Goal: Communication & Community: Answer question/provide support

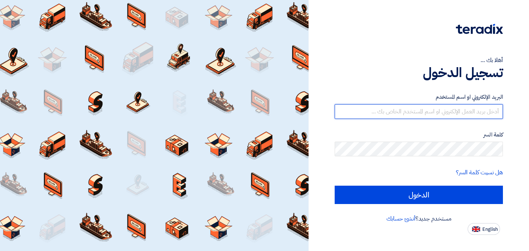
click at [436, 113] on input "text" at bounding box center [419, 111] width 168 height 15
type input "[PERSON_NAME][EMAIL_ADDRESS][DOMAIN_NAME]"
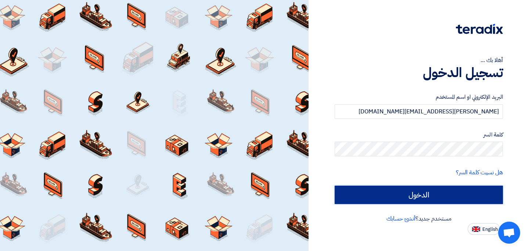
click at [426, 192] on input "الدخول" at bounding box center [419, 195] width 168 height 18
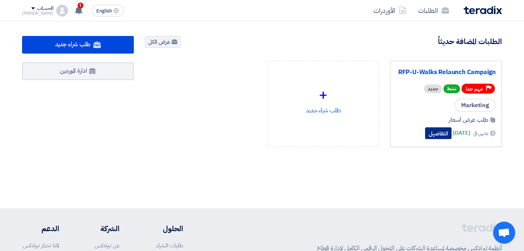
click at [430, 132] on button "التفاصيل" at bounding box center [438, 134] width 26 height 12
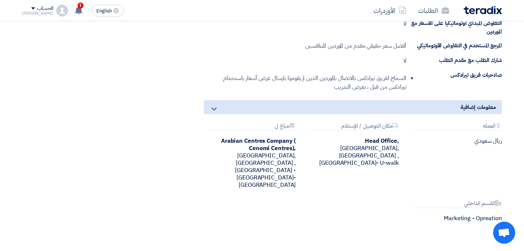
scroll to position [678, 0]
click at [78, 8] on div "1 عندك سؤال على مشروع RFP-U-Walks Relaunch Campaign 21 minutes ago أظهر كل الاش…" at bounding box center [78, 10] width 15 height 15
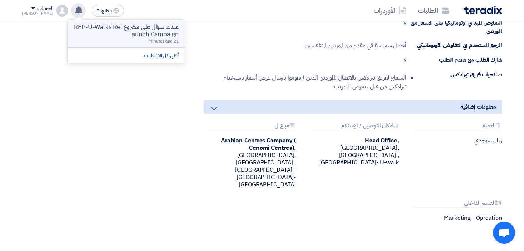
click at [143, 35] on p "عندك سؤال على مشروع RFP-U-Walks Relaunch Campaign" at bounding box center [126, 31] width 105 height 15
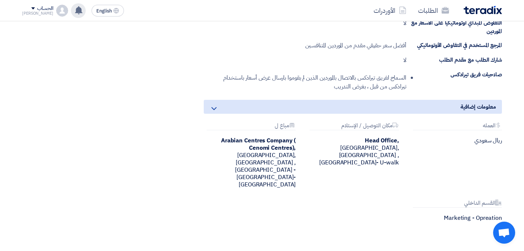
click at [75, 12] on use at bounding box center [78, 10] width 7 height 8
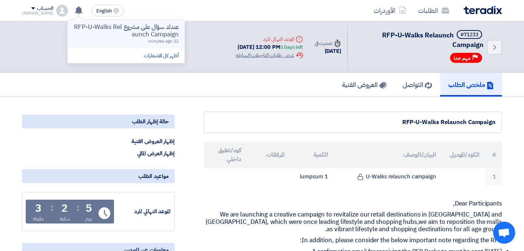
click at [152, 35] on p "عندك سؤال على مشروع RFP-U-Walks Relaunch Campaign" at bounding box center [126, 31] width 105 height 15
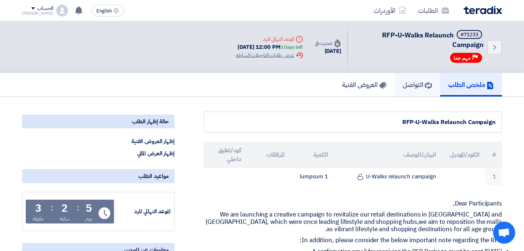
click at [405, 81] on h5 "التواصل" at bounding box center [417, 85] width 29 height 8
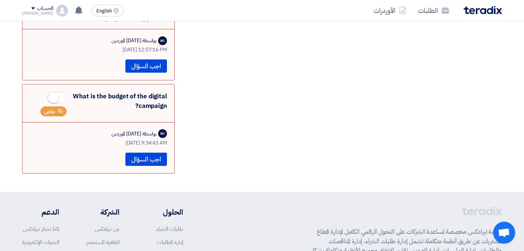
scroll to position [873, 0]
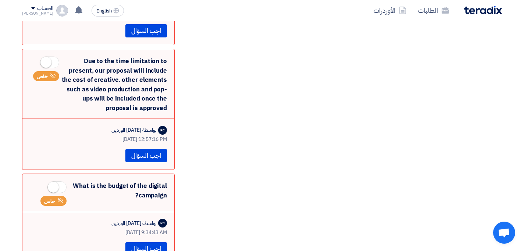
click at [90, 57] on div "Due to the time limitation to present, our proposal will include the cost of cr…" at bounding box center [98, 85] width 137 height 56
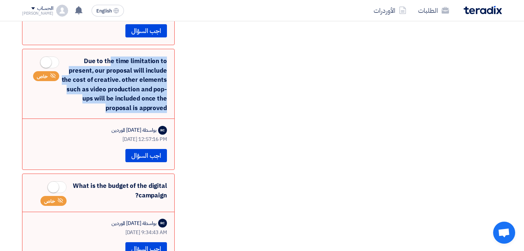
click at [90, 57] on div "Due to the time limitation to present, our proposal will include the cost of cr…" at bounding box center [98, 85] width 137 height 56
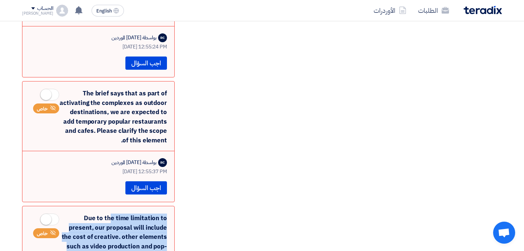
scroll to position [622, 0]
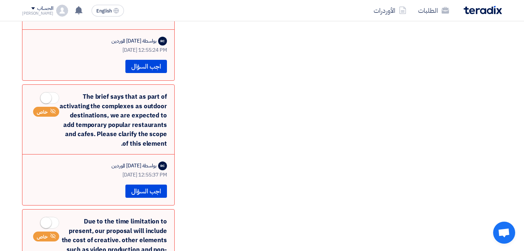
click at [125, 92] on div "The brief says that as part of activating the complexes as outdoor destinations…" at bounding box center [98, 120] width 137 height 56
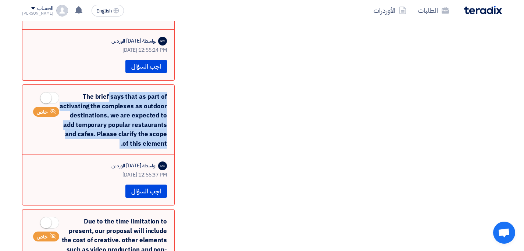
click at [125, 92] on div "The brief says that as part of activating the complexes as outdoor destinations…" at bounding box center [98, 120] width 137 height 56
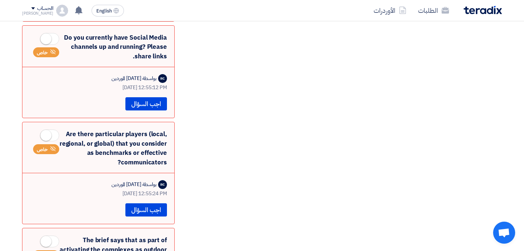
click at [124, 130] on div "Are there particular players (local, regional, or global) that you consider as …" at bounding box center [98, 149] width 137 height 38
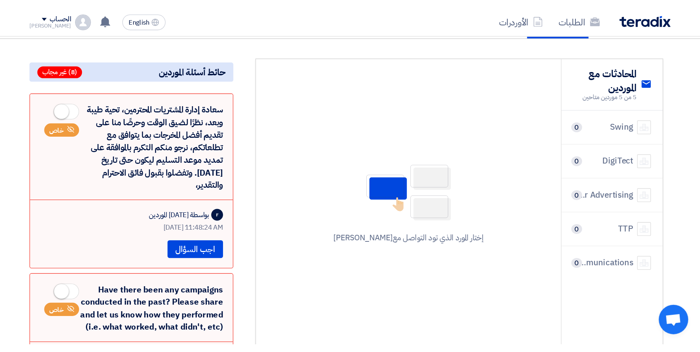
scroll to position [75, 0]
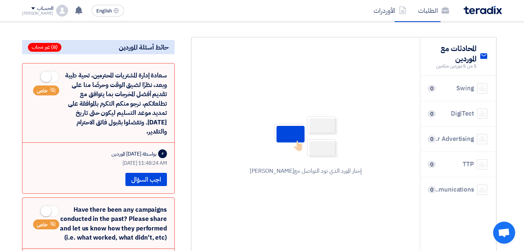
click at [447, 185] on div "Results Integrated Marketing & Communications" at bounding box center [451, 190] width 45 height 10
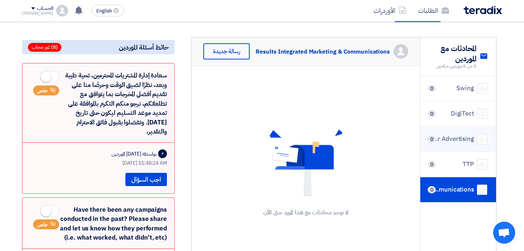
click at [451, 135] on div "I AL-THAMANIN For Advertising" at bounding box center [451, 140] width 45 height 10
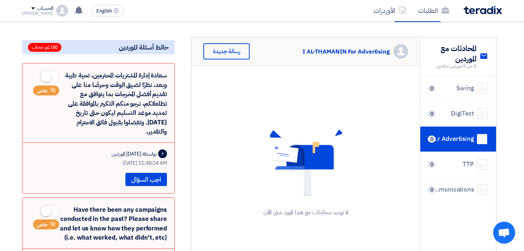
click at [382, 111] on div "لا توجد محادثات مع هذا المورد حتى الآن" at bounding box center [306, 173] width 228 height 215
click at [126, 99] on div "سعادة إدارة المشتريات المحترمين، تحية طيبة وبعد، نظرًا لضيق الوقت وحرصًا منا عل…" at bounding box center [98, 104] width 137 height 66
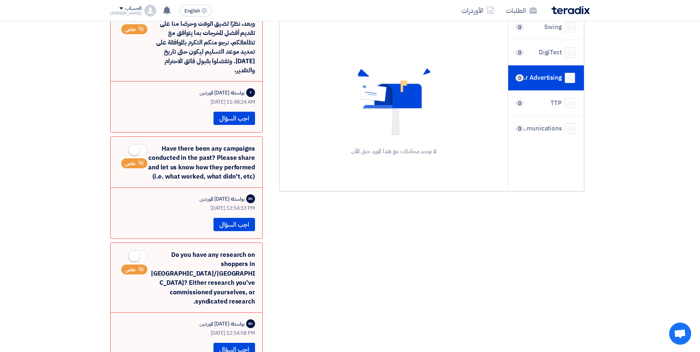
scroll to position [142, 0]
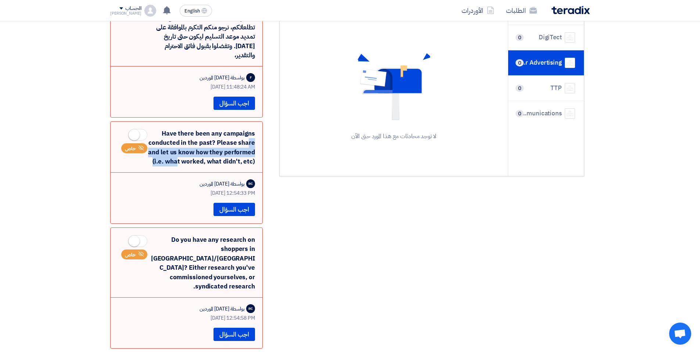
drag, startPoint x: 220, startPoint y: 143, endPoint x: 256, endPoint y: 159, distance: 39.2
click at [256, 159] on div "Have there been any campaigns conducted in the past? Please share and let us kn…" at bounding box center [186, 172] width 153 height 103
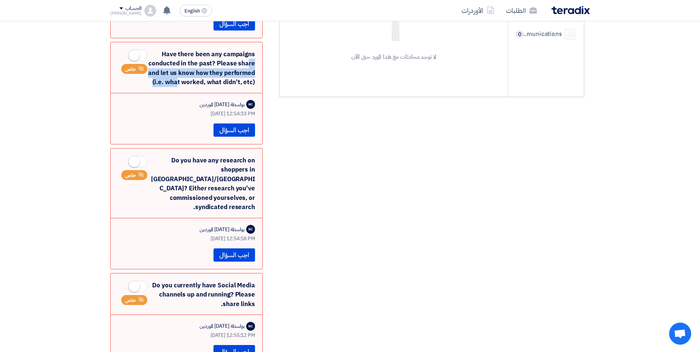
scroll to position [221, 0]
click at [204, 181] on div "Do you have any research on shoppers in [GEOGRAPHIC_DATA]/[GEOGRAPHIC_DATA]? Ei…" at bounding box center [186, 184] width 137 height 56
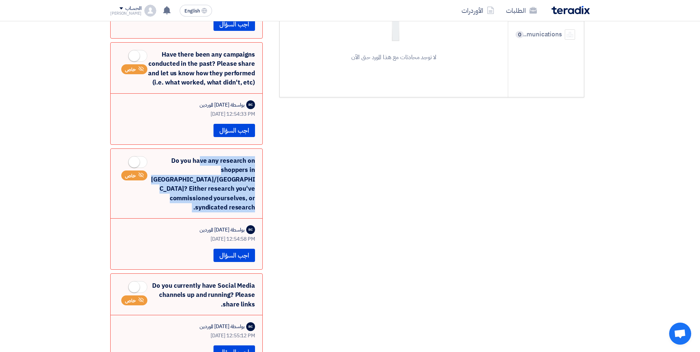
click at [204, 181] on div "Do you have any research on shoppers in [GEOGRAPHIC_DATA]/[GEOGRAPHIC_DATA]? Ei…" at bounding box center [186, 184] width 137 height 56
click at [197, 181] on div "Do you have any research on shoppers in [GEOGRAPHIC_DATA]/[GEOGRAPHIC_DATA]? Ei…" at bounding box center [186, 184] width 137 height 56
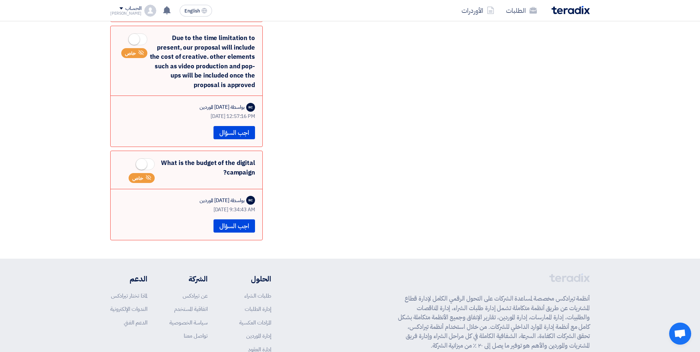
scroll to position [797, 0]
click at [189, 159] on div "What is the budget of the digital campaign? خاص" at bounding box center [186, 171] width 137 height 25
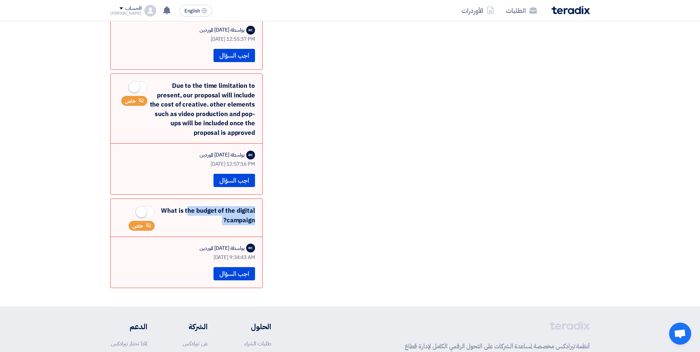
scroll to position [751, 0]
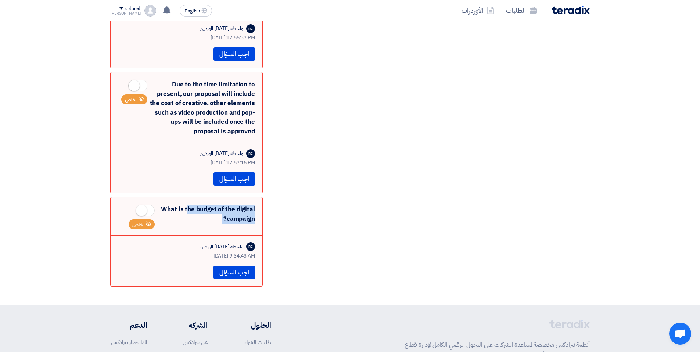
click at [228, 205] on div "What is the budget of the digital campaign? خاص" at bounding box center [186, 217] width 137 height 25
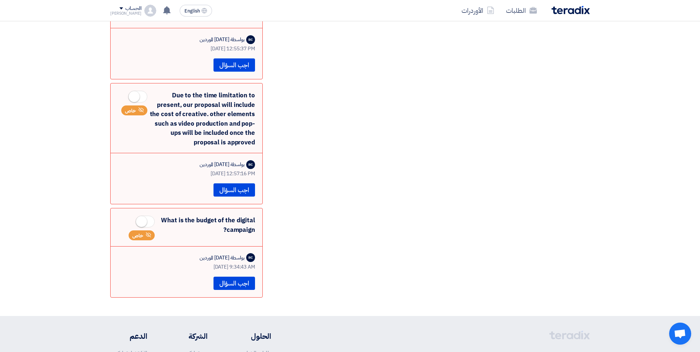
scroll to position [736, 0]
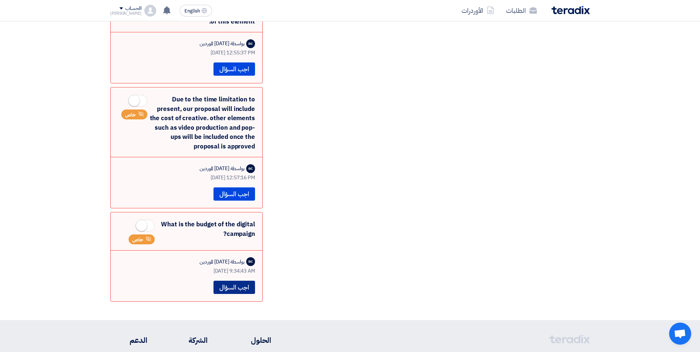
click at [239, 251] on button "اجب السؤال" at bounding box center [235, 287] width 42 height 13
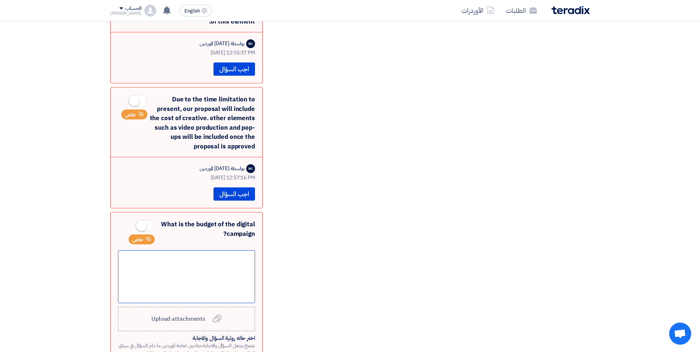
click at [227, 251] on div at bounding box center [186, 276] width 137 height 53
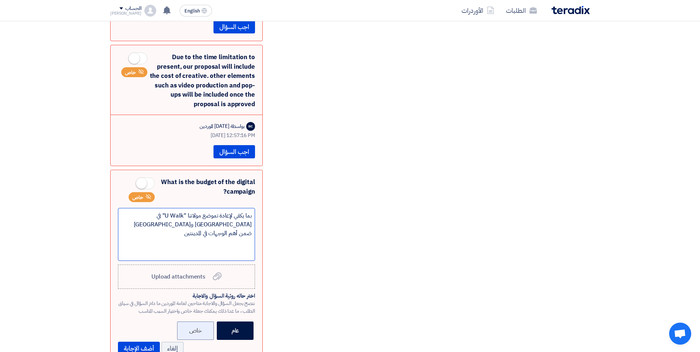
scroll to position [801, 0]
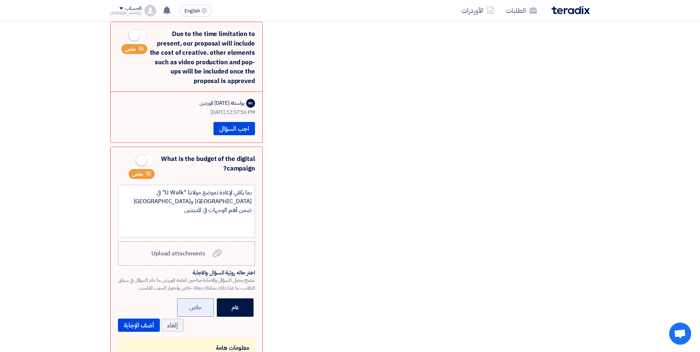
click at [196, 251] on label "خاص" at bounding box center [195, 308] width 37 height 18
click at [197, 251] on input "خاص" at bounding box center [199, 307] width 5 height 5
radio input "true"
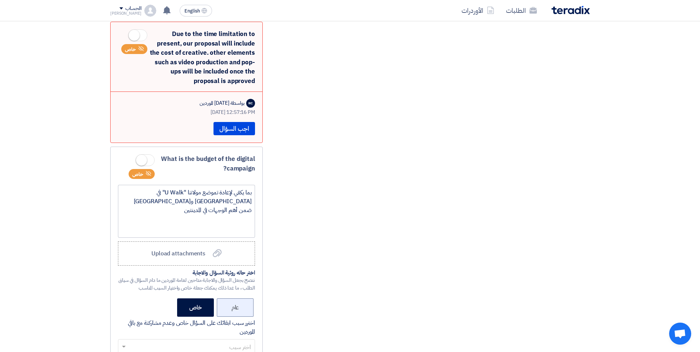
scroll to position [845, 0]
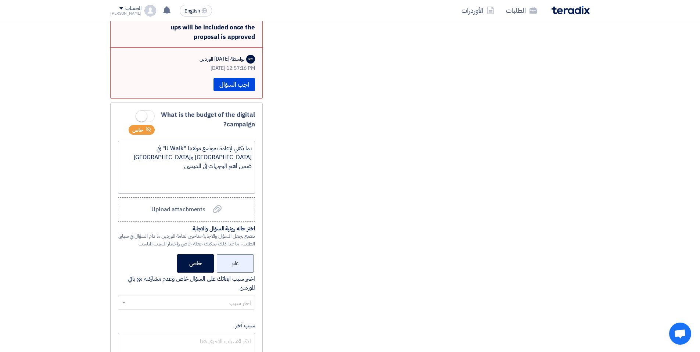
click at [235, 251] on label "عام" at bounding box center [235, 263] width 37 height 18
click at [235, 251] on input "عام" at bounding box center [236, 263] width 5 height 5
radio input "true"
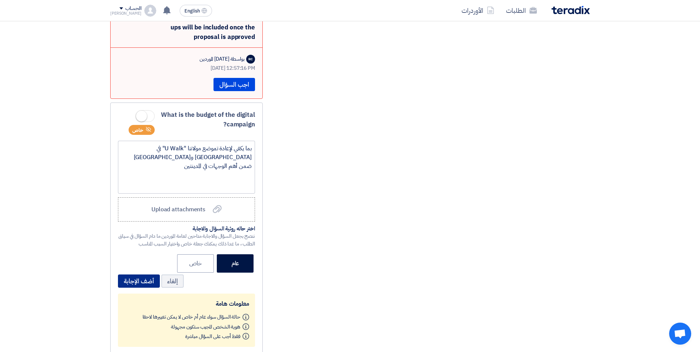
click at [137, 251] on button "أضف الإجابة" at bounding box center [139, 281] width 42 height 13
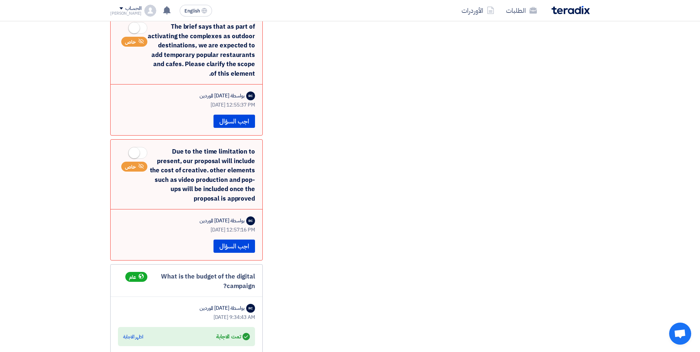
scroll to position [682, 0]
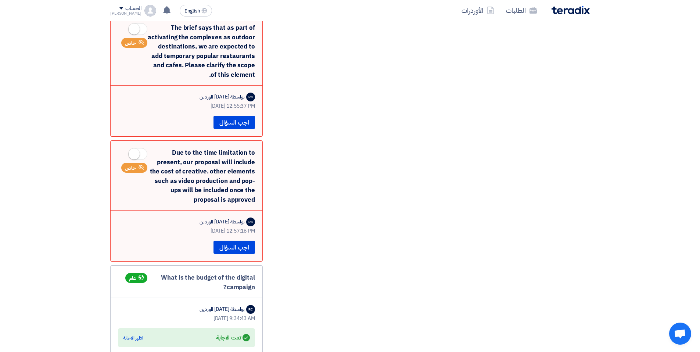
click at [181, 148] on div "Due to the time limitation to present, our proposal will include the cost of cr…" at bounding box center [186, 176] width 137 height 56
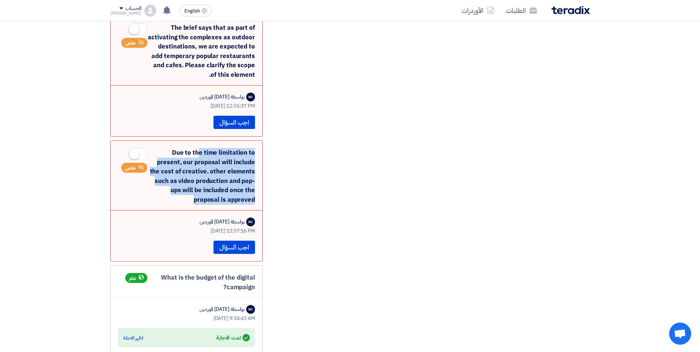
click at [181, 148] on div "Due to the time limitation to present, our proposal will include the cost of cr…" at bounding box center [186, 176] width 137 height 56
click at [234, 161] on div "Due to the time limitation to present, our proposal will include the cost of cr…" at bounding box center [186, 176] width 137 height 56
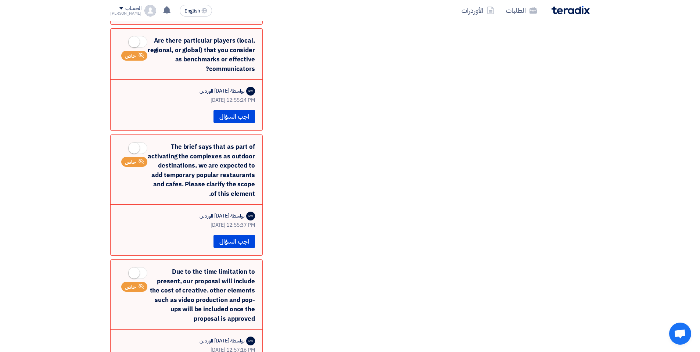
scroll to position [560, 0]
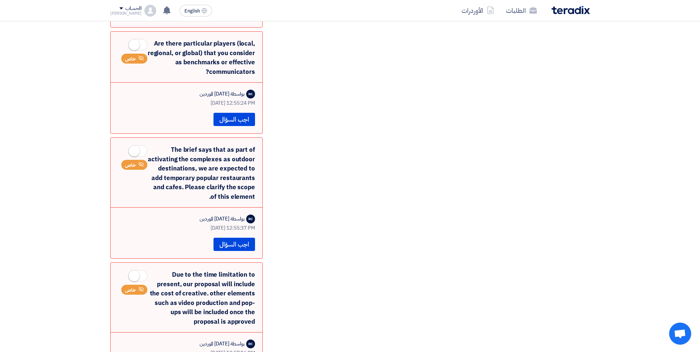
click at [207, 145] on div "The brief says that as part of activating the complexes as outdoor destinations…" at bounding box center [186, 173] width 137 height 56
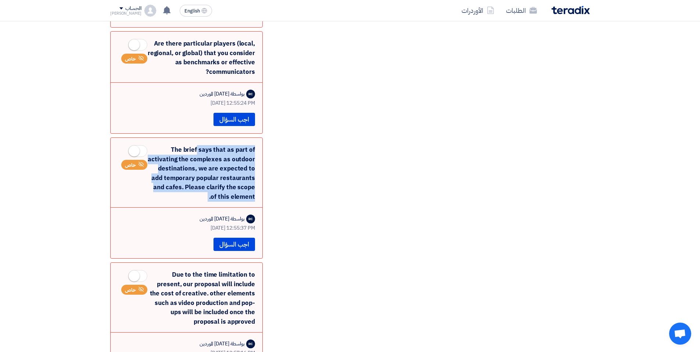
click at [207, 145] on div "The brief says that as part of activating the complexes as outdoor destinations…" at bounding box center [186, 173] width 137 height 56
click at [240, 238] on button "اجب السؤال" at bounding box center [235, 244] width 42 height 13
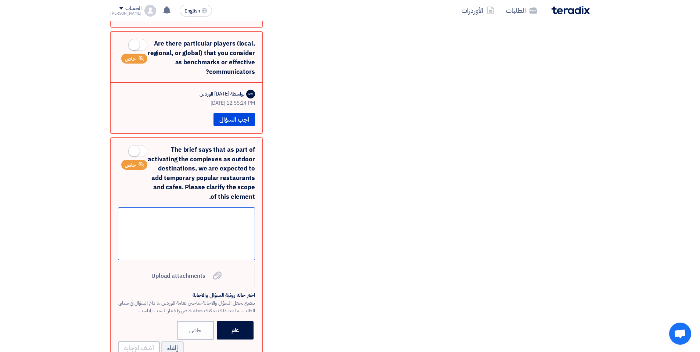
click at [217, 217] on div at bounding box center [186, 233] width 137 height 53
click at [212, 207] on div "الفكرة تكمن في تجهيز المساحات المتاحة لاستقبال المطاعم والكافيهات المشهور بالمد…" at bounding box center [186, 233] width 137 height 53
click at [199, 207] on div "الفكرة تكمن في تجهيز المساحات المتاحة لاستقبال المطاعم والكافيهات المشهور بالمد…" at bounding box center [186, 233] width 137 height 53
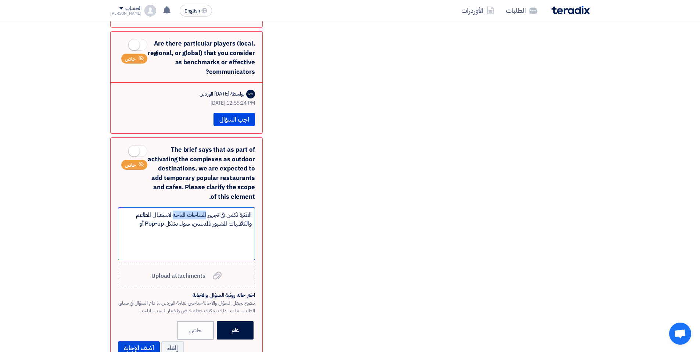
click at [177, 207] on div "الفكرة تكمن في تجهيز المساحات المتاحة لاستقبال المطاعم والكافيهات المشهور بالمد…" at bounding box center [186, 233] width 137 height 53
click at [184, 207] on div "الفكرة تكمن في تجهيز الأفكار الممكنة لاستقبال المطاعم والكافيهات المشهور بالمدي…" at bounding box center [186, 233] width 137 height 53
drag, startPoint x: 142, startPoint y: 204, endPoint x: 229, endPoint y: 215, distance: 87.9
click at [229, 215] on div "الفكرة تكمن في تجهيز الأفكار الممكنة لاستقبال المطاعم والكافيهات المشهور بالمدي…" at bounding box center [186, 233] width 137 height 53
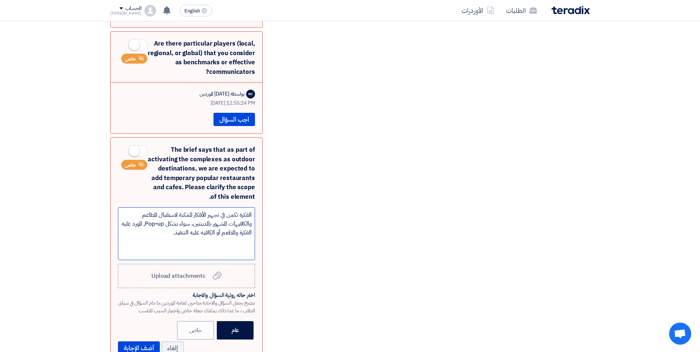
click at [228, 207] on div "الفكرة تكمن في تجهيز الأفكار الممكنة لاستقبال المطاعم والكافيهات المشهور بالمدي…" at bounding box center [186, 233] width 137 height 53
click at [158, 207] on div "الفكرة تكمن في تجهيز الأفكار الممكنة لاستقبال المطاعم والكافيهات والبراندات الم…" at bounding box center [186, 233] width 137 height 53
click at [168, 207] on div "الفكرة تكمن في تجهيز الأفكار الممكنة لاستقبال زوار المطاعم والكافيهات والبراندا…" at bounding box center [186, 233] width 137 height 53
click at [153, 207] on div "الفكرة تكمن في تجهيز الأفكار الممكنة لاستقبال زوار المطاعم والكافيهات والبراندا…" at bounding box center [186, 233] width 137 height 53
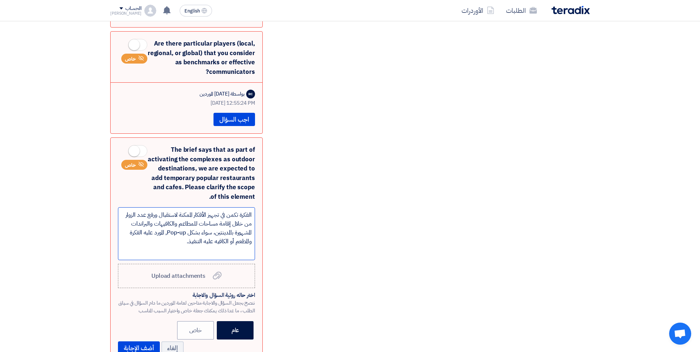
click at [156, 214] on div "الفكرة تكمن في تجهيز الأفكار الممكنة لاستقبال ورفع عدد الزوار من خلال إقامة مسا…" at bounding box center [186, 233] width 137 height 53
click at [167, 223] on div "الفكرة تكمن في تجهيز الأفكار الممكنة لاستقبال ورفع عدد الزوار من خلال إقامة مسا…" at bounding box center [186, 233] width 137 height 53
click at [248, 226] on div "الفكرة تكمن في تجهيز الأفكار الممكنة لاستقبال ورفع عدد الزوار من خلال إقامة مسا…" at bounding box center [186, 233] width 137 height 53
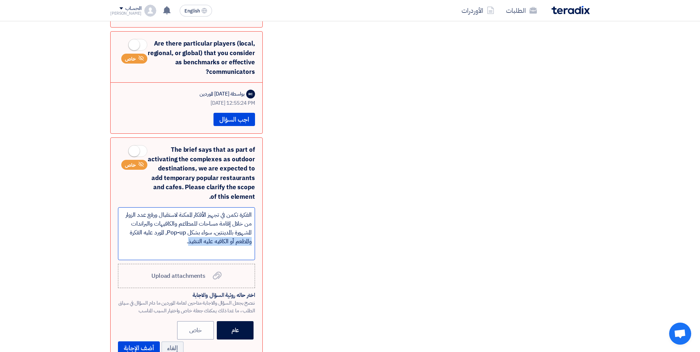
click at [192, 224] on div "الفكرة تكمن في تجهيز الأفكار الممكنة لاستقبال ورفع عدد الزوار من خلال إقامة مسا…" at bounding box center [186, 233] width 137 height 53
click at [232, 251] on div "اختر حاله روئية السؤال والاجابة" at bounding box center [186, 295] width 137 height 7
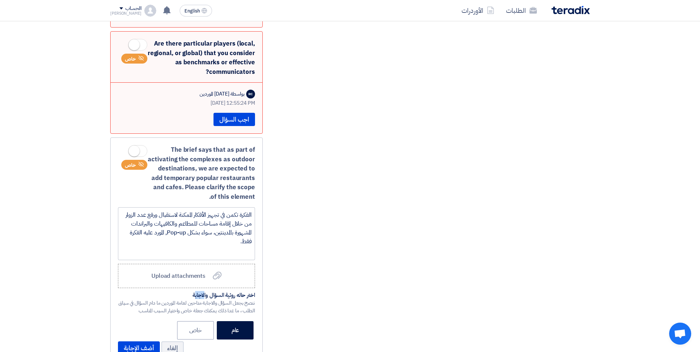
click at [232, 251] on div "اختر حاله روئية السؤال والاجابة" at bounding box center [186, 295] width 137 height 7
click at [142, 251] on button "أضف الإجابة" at bounding box center [139, 348] width 42 height 13
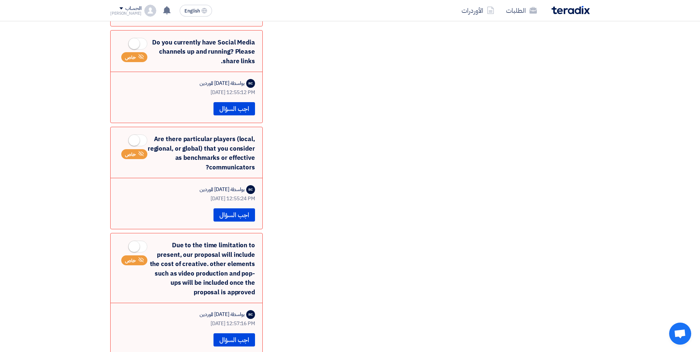
scroll to position [468, 0]
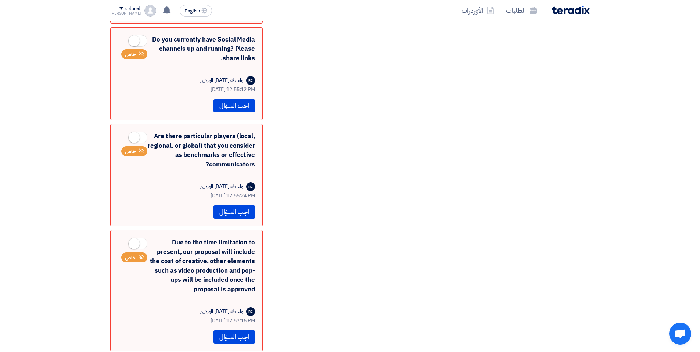
click at [179, 238] on div "Due to the time limitation to present, our proposal will include the cost of cr…" at bounding box center [186, 266] width 137 height 56
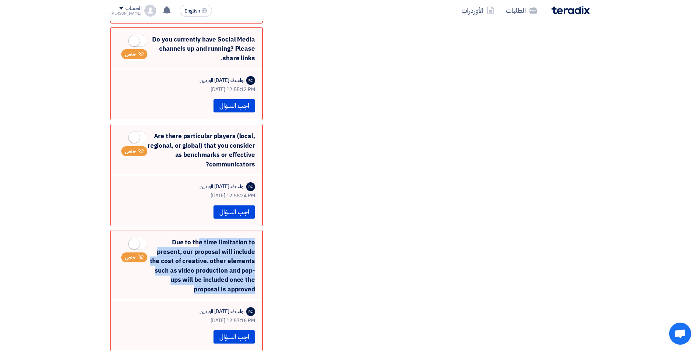
click at [179, 238] on div "Due to the time limitation to present, our proposal will include the cost of cr…" at bounding box center [186, 266] width 137 height 56
click at [239, 251] on button "اجب السؤال" at bounding box center [235, 337] width 42 height 13
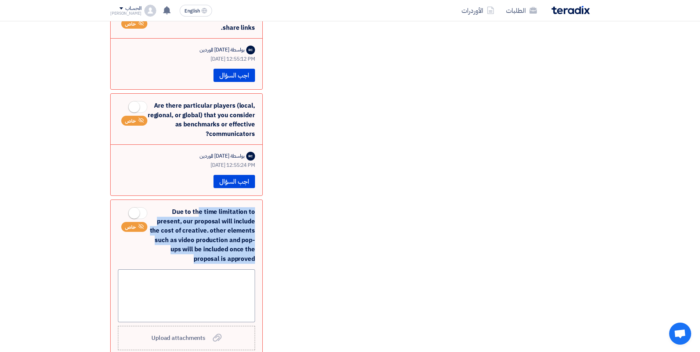
scroll to position [495, 0]
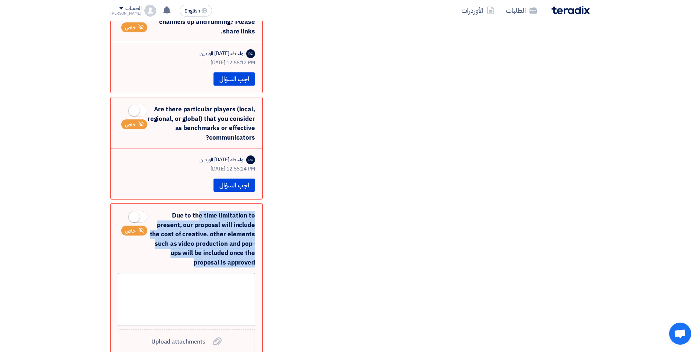
click at [194, 227] on div "Due to the time limitation to present, our proposal will include the cost of cr…" at bounding box center [186, 239] width 137 height 56
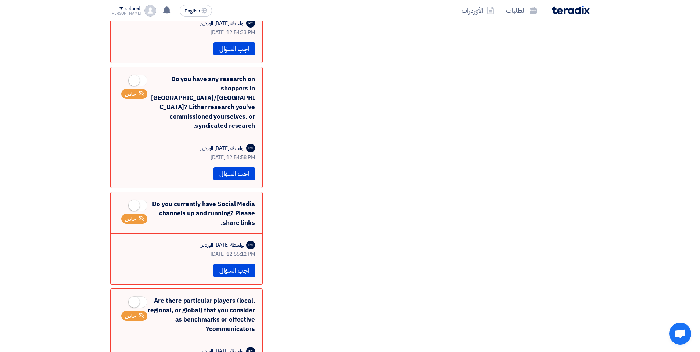
scroll to position [0, 0]
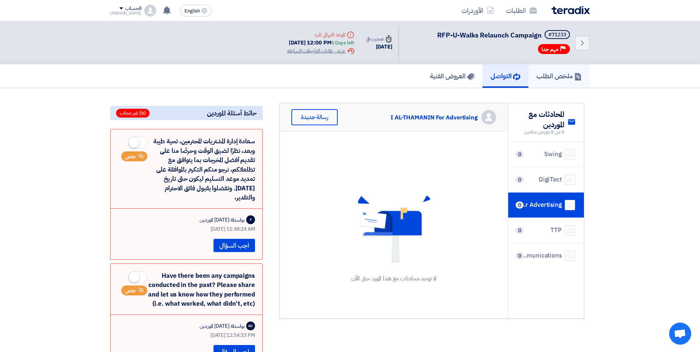
click at [529, 80] on h5 "ملخص الطلب" at bounding box center [559, 76] width 45 height 8
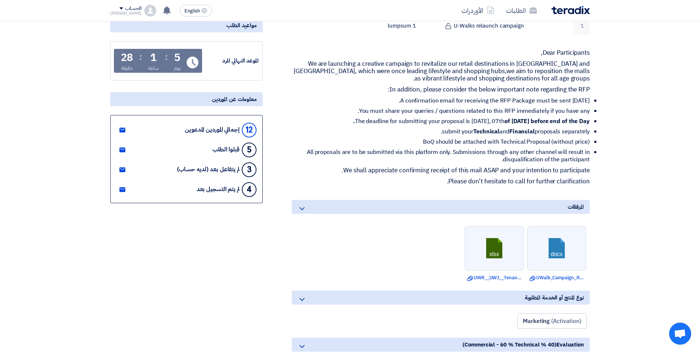
scroll to position [144, 0]
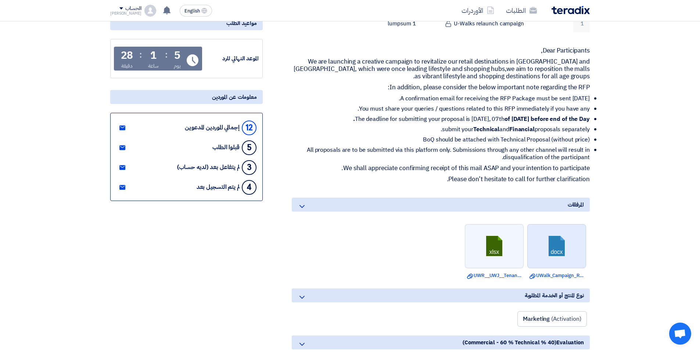
click at [529, 243] on link at bounding box center [557, 247] width 59 height 44
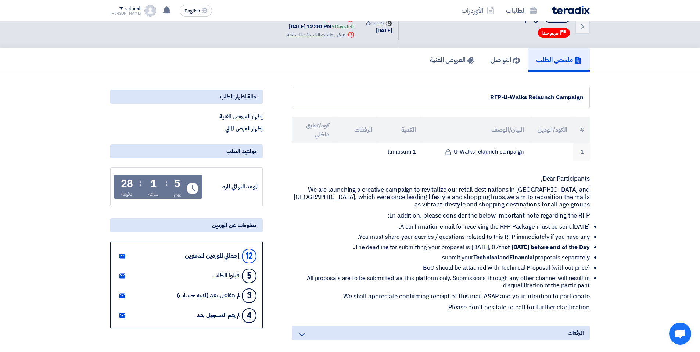
scroll to position [0, 0]
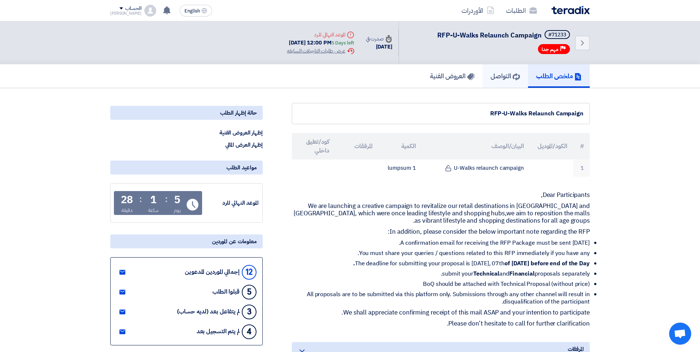
click at [502, 75] on h5 "التواصل" at bounding box center [505, 76] width 29 height 8
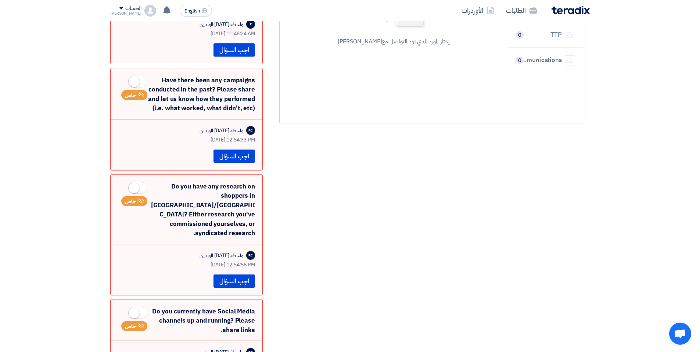
scroll to position [197, 0]
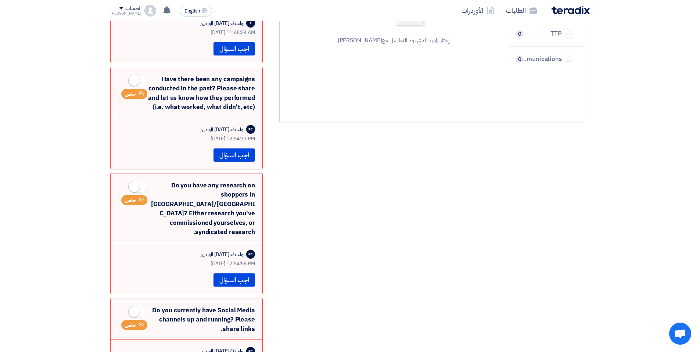
click at [200, 189] on div "Do you have any research on shoppers in [GEOGRAPHIC_DATA]/[GEOGRAPHIC_DATA]? Ei…" at bounding box center [186, 209] width 137 height 56
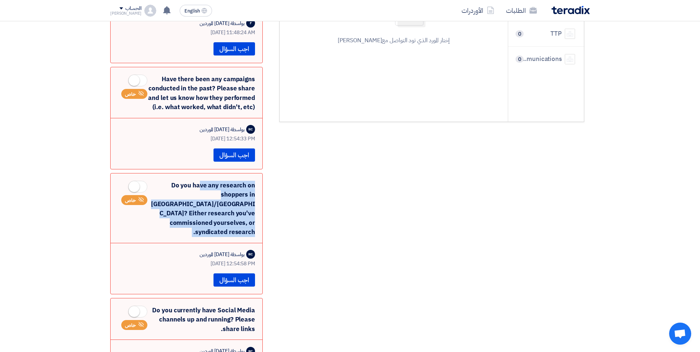
click at [200, 189] on div "Do you have any research on shoppers in [GEOGRAPHIC_DATA]/[GEOGRAPHIC_DATA]? Ei…" at bounding box center [186, 209] width 137 height 56
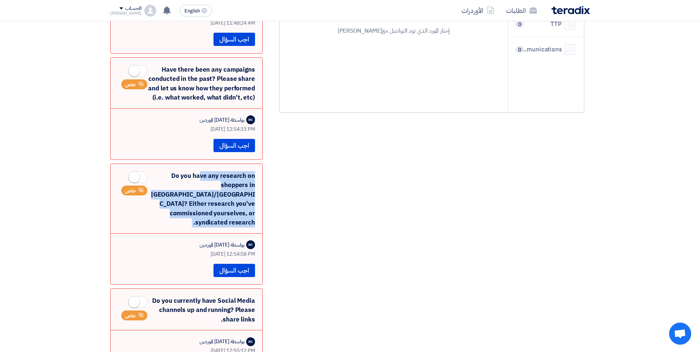
click at [181, 196] on div "Do you have any research on shoppers in [GEOGRAPHIC_DATA]/[GEOGRAPHIC_DATA]? Ei…" at bounding box center [186, 199] width 137 height 56
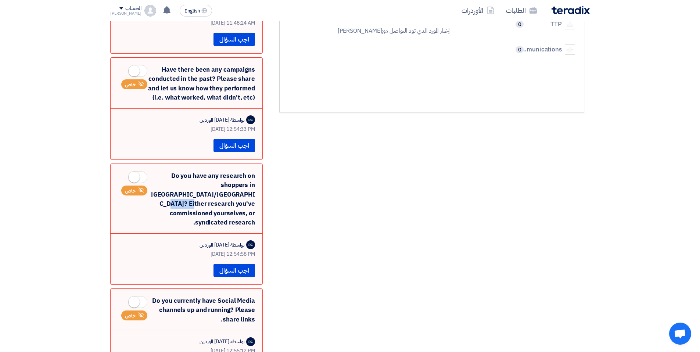
click at [181, 196] on div "Do you have any research on shoppers in [GEOGRAPHIC_DATA]/[GEOGRAPHIC_DATA]? Ei…" at bounding box center [186, 199] width 137 height 56
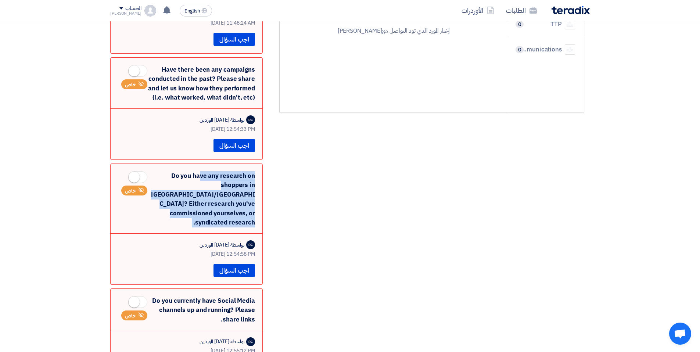
click at [181, 196] on div "Do you have any research on shoppers in [GEOGRAPHIC_DATA]/[GEOGRAPHIC_DATA]? Ei…" at bounding box center [186, 199] width 137 height 56
click at [222, 206] on div "Do you have any research on shoppers in [GEOGRAPHIC_DATA]/[GEOGRAPHIC_DATA]? Ei…" at bounding box center [186, 199] width 137 height 56
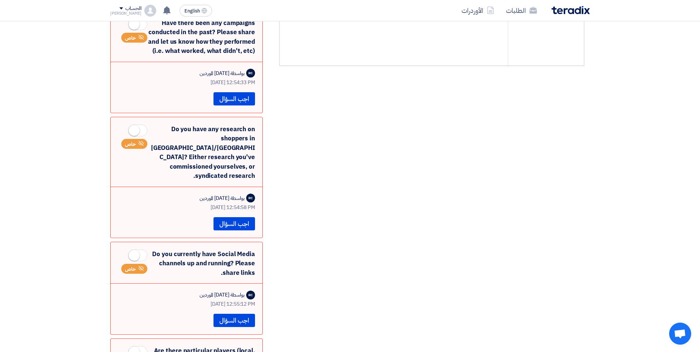
scroll to position [256, 0]
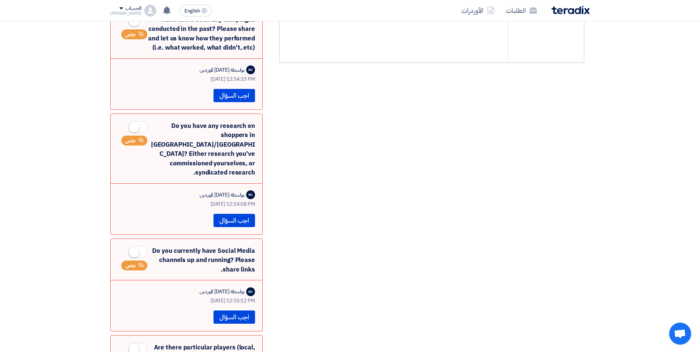
click at [193, 246] on div "Do you currently have Social Media channels up and running? Please share links.…" at bounding box center [186, 260] width 137 height 28
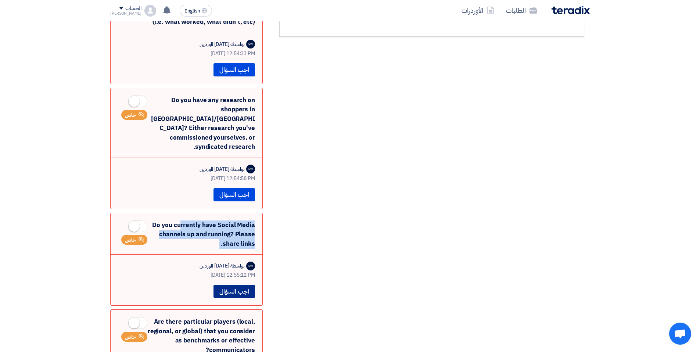
click at [230, 251] on button "اجب السؤال" at bounding box center [235, 291] width 42 height 13
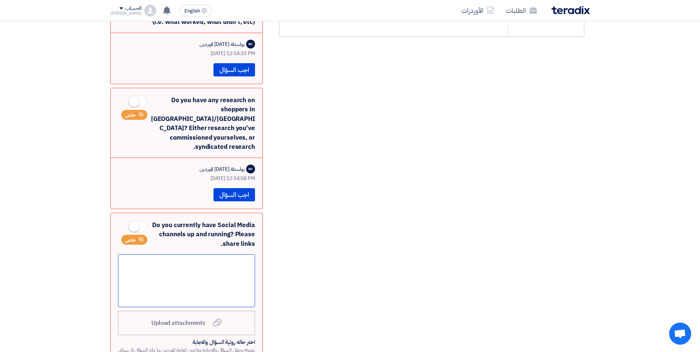
click at [210, 251] on div at bounding box center [186, 280] width 137 height 53
click at [193, 251] on div at bounding box center [186, 280] width 137 height 53
click at [233, 251] on div "cenomi centers" at bounding box center [186, 271] width 131 height 9
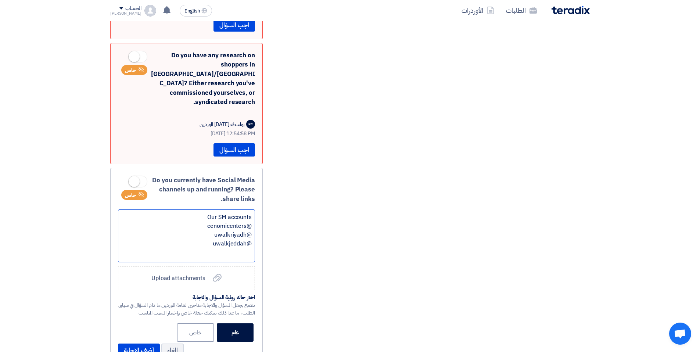
scroll to position [339, 0]
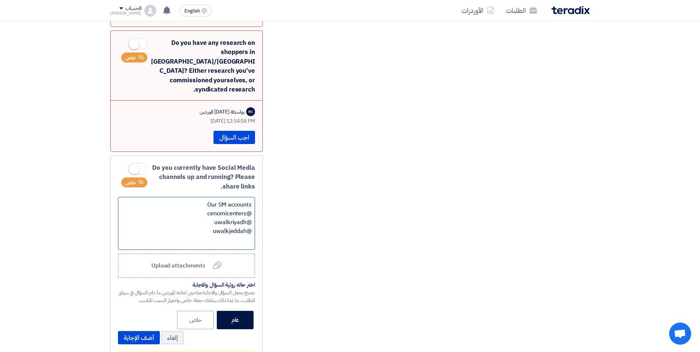
click at [231, 227] on div "@uwalkjeddah" at bounding box center [186, 231] width 131 height 9
click at [233, 218] on div "@ uwalkriyadh" at bounding box center [186, 222] width 131 height 9
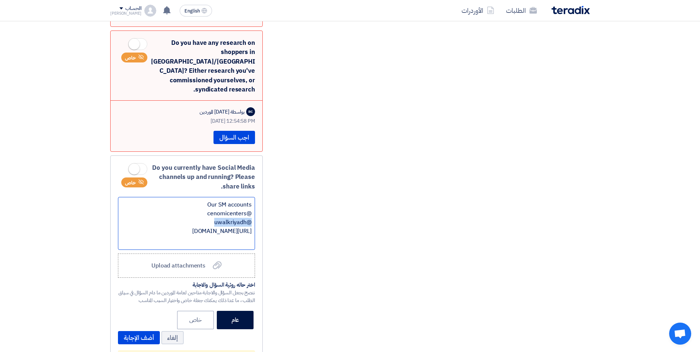
click at [233, 218] on div "@ uwalkriyadh" at bounding box center [186, 222] width 131 height 9
click at [224, 209] on span "cenomicenters" at bounding box center [226, 213] width 39 height 9
click at [215, 218] on div "[URL][DOMAIN_NAME]" at bounding box center [186, 222] width 131 height 9
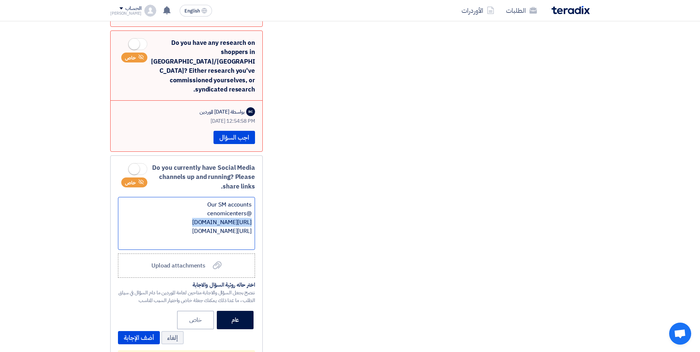
click at [215, 218] on div "[URL][DOMAIN_NAME]" at bounding box center [186, 222] width 131 height 9
copy div "[URL][DOMAIN_NAME]"
click at [253, 197] on div "Our SM accounts @ cenomicenters [URL][DOMAIN_NAME][PERSON_NAME] [URL][DOMAIN_NA…" at bounding box center [186, 223] width 137 height 53
click at [225, 218] on span "cenomicenters" at bounding box center [226, 222] width 39 height 9
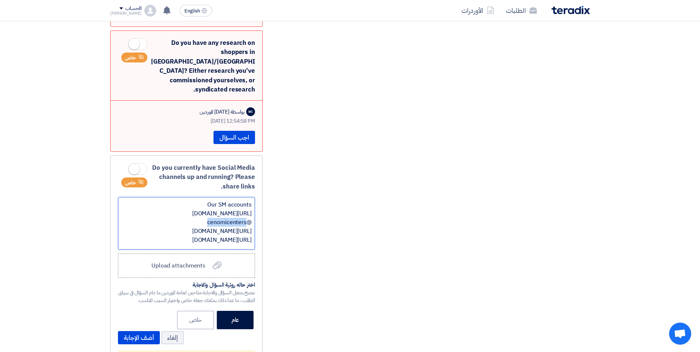
copy span "cenomicenters"
click at [226, 209] on div "[URL][DOMAIN_NAME]" at bounding box center [186, 213] width 131 height 9
drag, startPoint x: 232, startPoint y: 203, endPoint x: 254, endPoint y: 214, distance: 24.3
click at [254, 214] on div "Our SM accounts [URL][DOMAIN_NAME] cenomicenters /?hl=en @ cenomicenters [URL][…" at bounding box center [186, 223] width 137 height 53
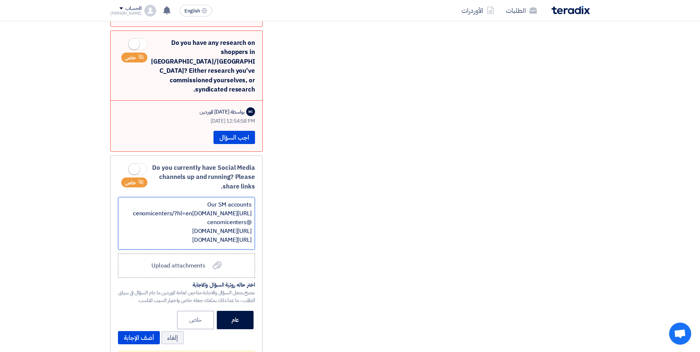
drag, startPoint x: 253, startPoint y: 211, endPoint x: 228, endPoint y: 201, distance: 26.8
click at [228, 201] on div "Our SM accounts [URL][DOMAIN_NAME] cenomicenters /?hl=en @ cenomicenters [URL][…" at bounding box center [186, 223] width 137 height 53
click at [226, 218] on span "cenomicenters" at bounding box center [226, 222] width 39 height 9
click at [201, 209] on div "[URL][DOMAIN_NAME] cenomicenters /?hl=en" at bounding box center [186, 213] width 131 height 9
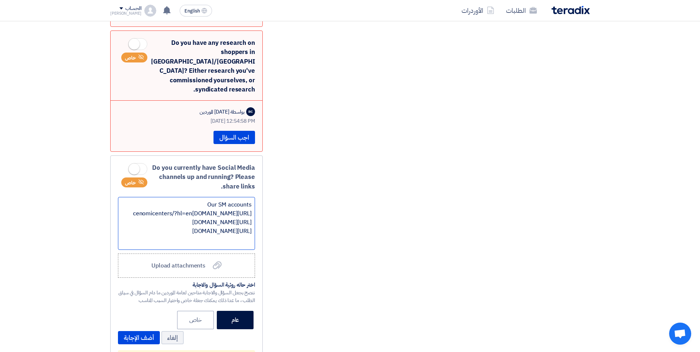
click at [201, 209] on div "[URL][DOMAIN_NAME] cenomicenters /?hl=en" at bounding box center [186, 213] width 131 height 9
copy div "[URL][DOMAIN_NAME] cenomicenters /?hl=en"
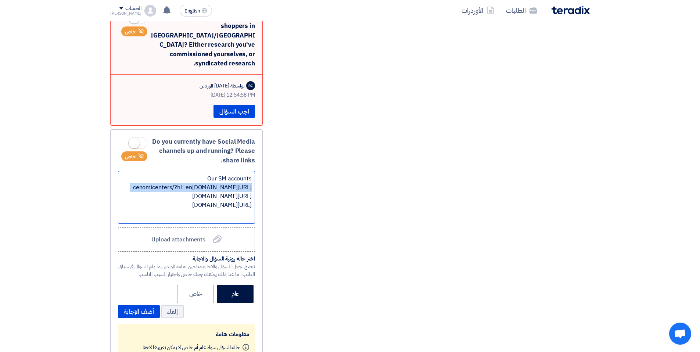
scroll to position [366, 0]
click at [132, 251] on button "أضف الإجابة" at bounding box center [139, 311] width 42 height 13
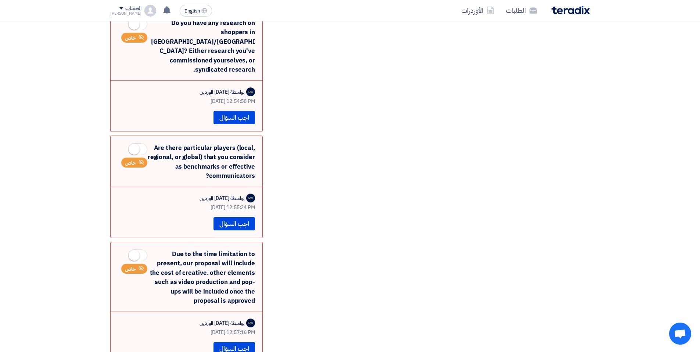
scroll to position [358, 0]
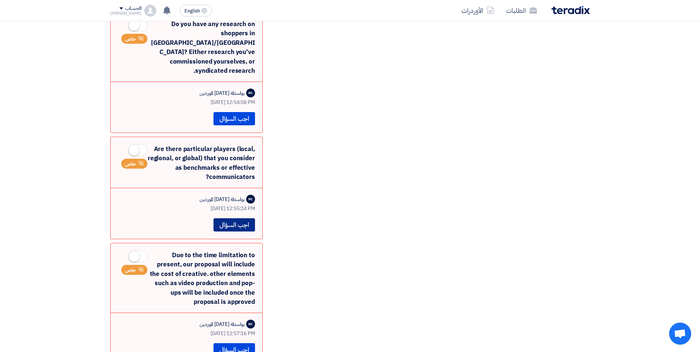
click at [240, 218] on button "اجب السؤال" at bounding box center [235, 224] width 42 height 13
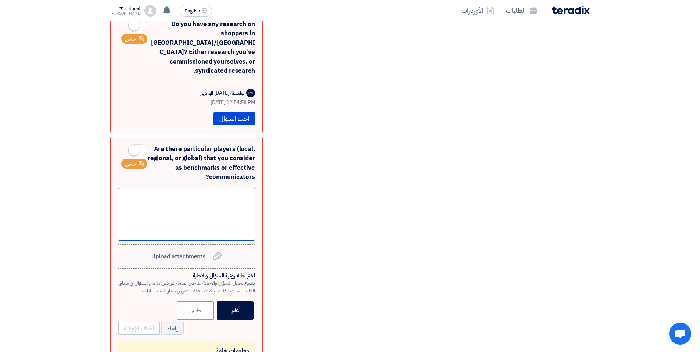
click at [195, 202] on div at bounding box center [186, 214] width 137 height 53
click at [181, 188] on div at bounding box center [186, 214] width 137 height 53
paste div
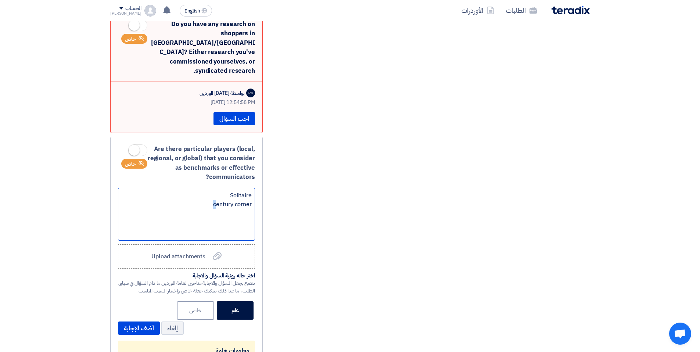
click at [216, 200] on div "century corner" at bounding box center [186, 204] width 131 height 9
click at [238, 214] on div "BLV Mall" at bounding box center [186, 218] width 131 height 9
click at [227, 232] on div "BLV Citiy Riyadh" at bounding box center [186, 236] width 131 height 9
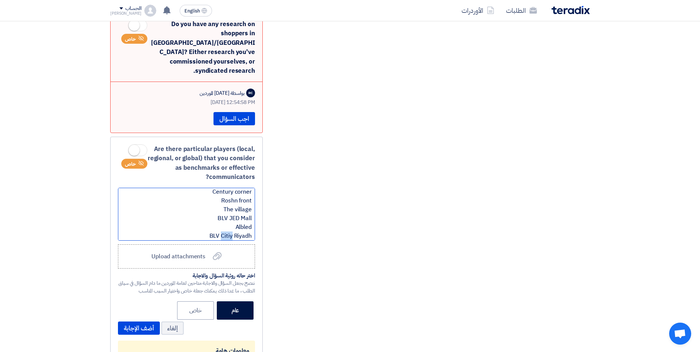
click at [227, 232] on div "BLV Citiy Riyadh" at bounding box center [186, 236] width 131 height 9
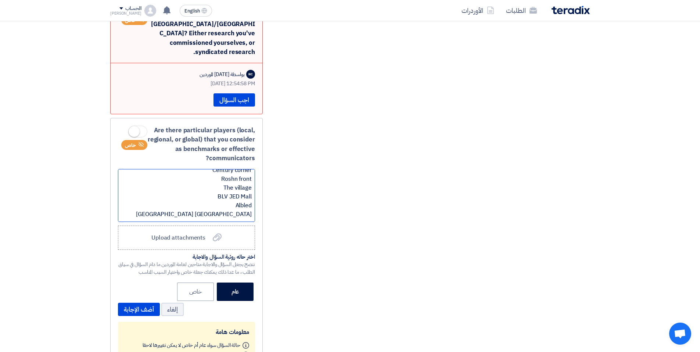
scroll to position [21, 0]
click at [236, 213] on div "City yard" at bounding box center [186, 217] width 131 height 9
copy div "City yard"
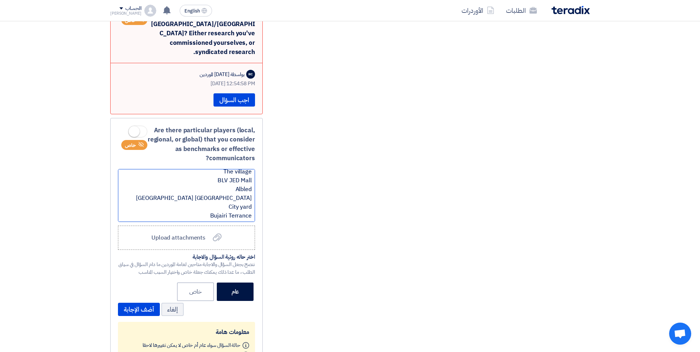
scroll to position [39, 0]
click at [235, 213] on div at bounding box center [186, 217] width 131 height 9
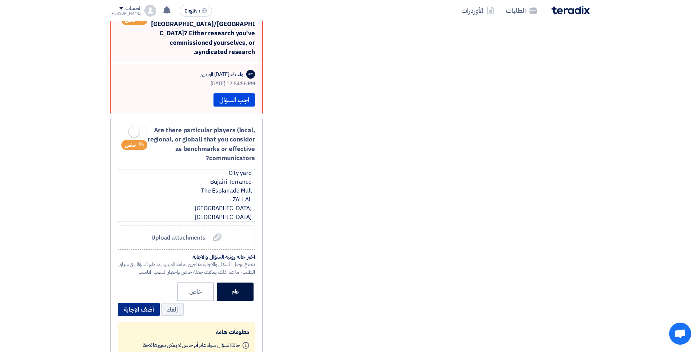
click at [149, 251] on button "أضف الإجابة" at bounding box center [139, 309] width 42 height 13
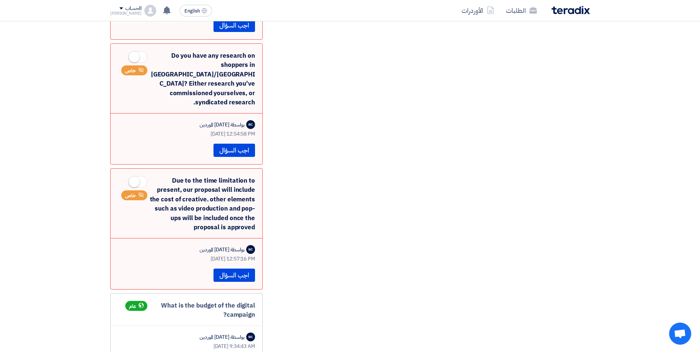
scroll to position [310, 0]
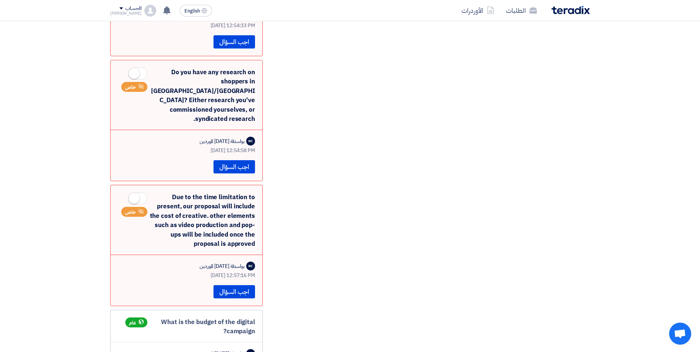
click at [193, 204] on div "Due to the time limitation to present, our proposal will include the cost of cr…" at bounding box center [186, 221] width 137 height 56
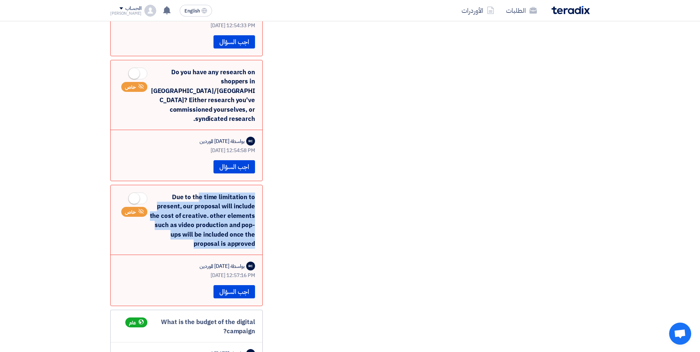
click at [193, 204] on div "Due to the time limitation to present, our proposal will include the cost of cr…" at bounding box center [186, 221] width 137 height 56
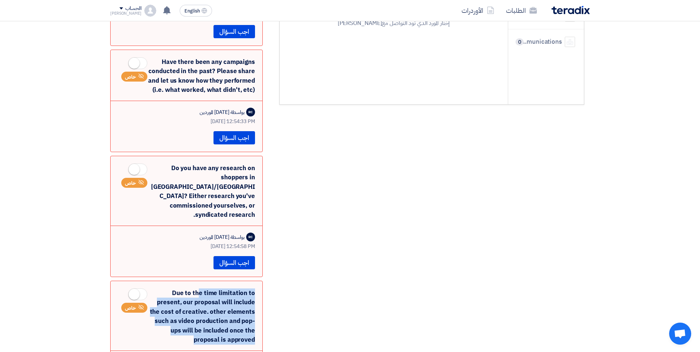
scroll to position [213, 0]
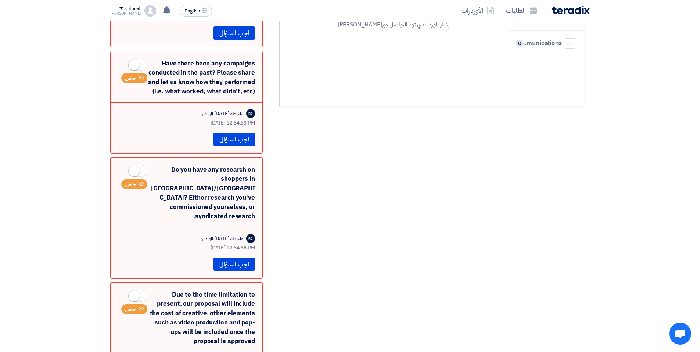
click at [198, 182] on div "Do you have any research on shoppers in [GEOGRAPHIC_DATA]/[GEOGRAPHIC_DATA]? Ei…" at bounding box center [186, 193] width 137 height 56
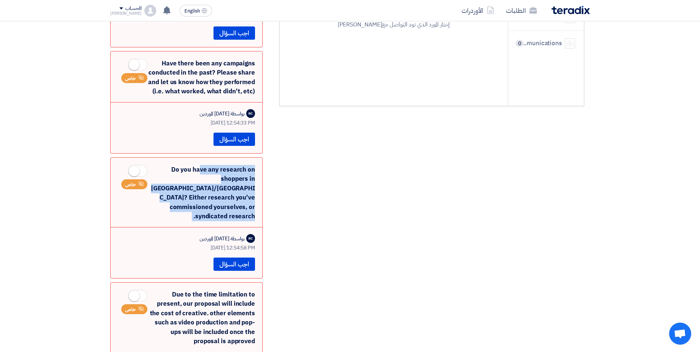
click at [198, 182] on div "Do you have any research on shoppers in [GEOGRAPHIC_DATA]/[GEOGRAPHIC_DATA]? Ei…" at bounding box center [186, 193] width 137 height 56
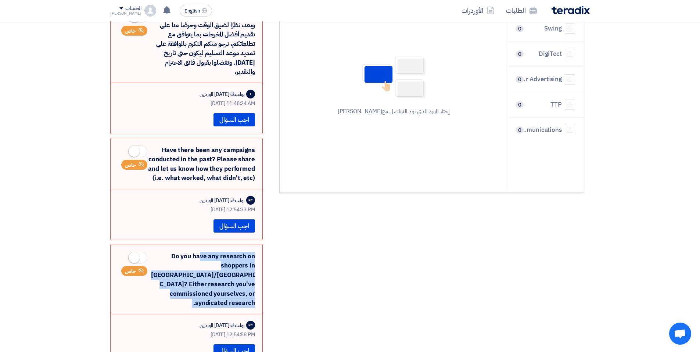
scroll to position [125, 0]
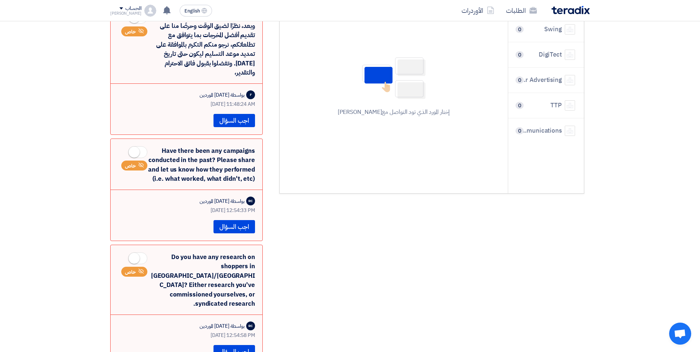
click at [194, 156] on div "Have there been any campaigns conducted in the past? Please share and let us kn…" at bounding box center [186, 165] width 137 height 38
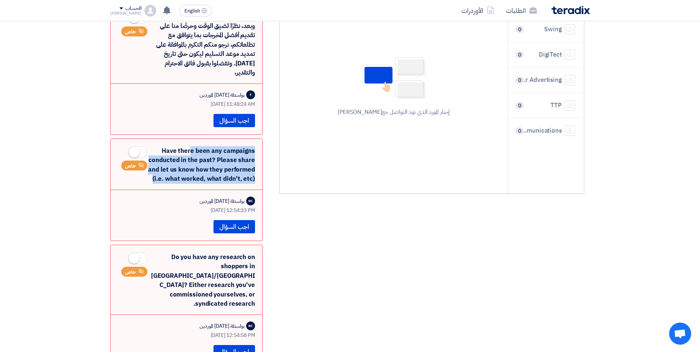
click at [194, 156] on div "Have there been any campaigns conducted in the past? Please share and let us kn…" at bounding box center [186, 165] width 137 height 38
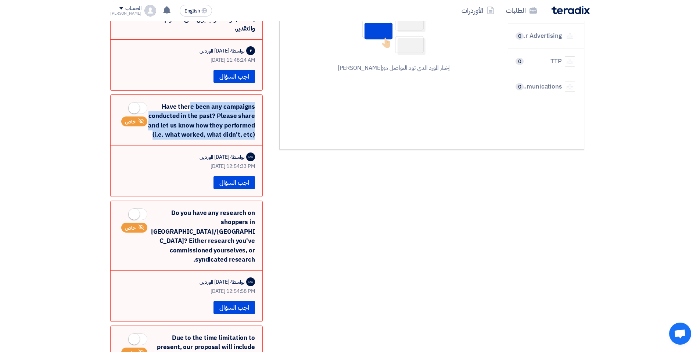
scroll to position [175, 0]
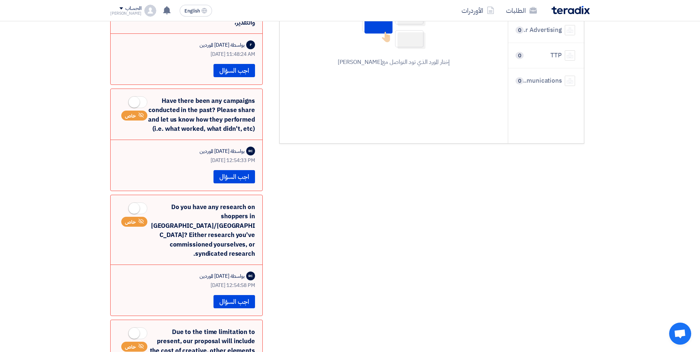
click at [210, 221] on div "Do you have any research on shoppers in [GEOGRAPHIC_DATA]/[GEOGRAPHIC_DATA]? Ei…" at bounding box center [186, 231] width 137 height 56
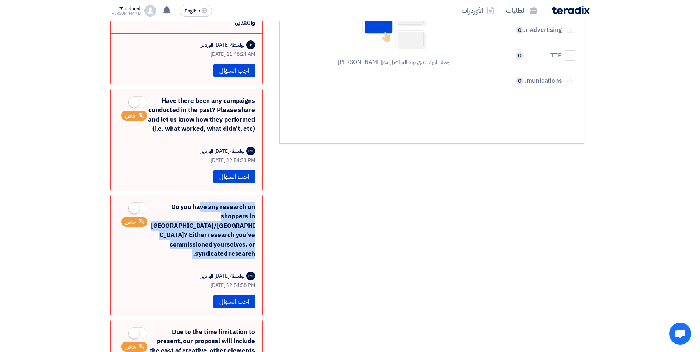
click at [210, 221] on div "Do you have any research on shoppers in [GEOGRAPHIC_DATA]/[GEOGRAPHIC_DATA]? Ei…" at bounding box center [186, 231] width 137 height 56
copy div "Do you have any research on shoppers in [GEOGRAPHIC_DATA]/[GEOGRAPHIC_DATA]? Ei…"
click at [213, 111] on div "Have there been any campaigns conducted in the past? Please share and let us kn…" at bounding box center [186, 115] width 137 height 38
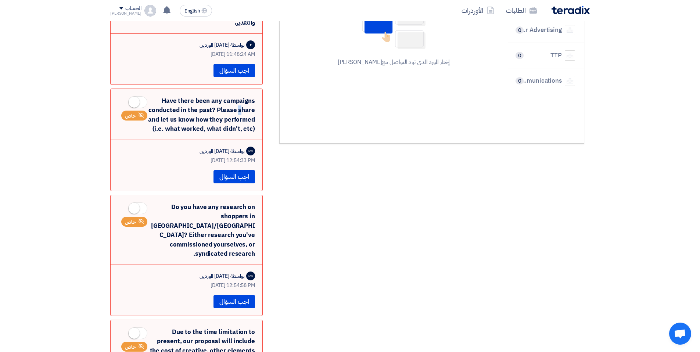
click at [213, 111] on div "Have there been any campaigns conducted in the past? Please share and let us kn…" at bounding box center [186, 115] width 137 height 38
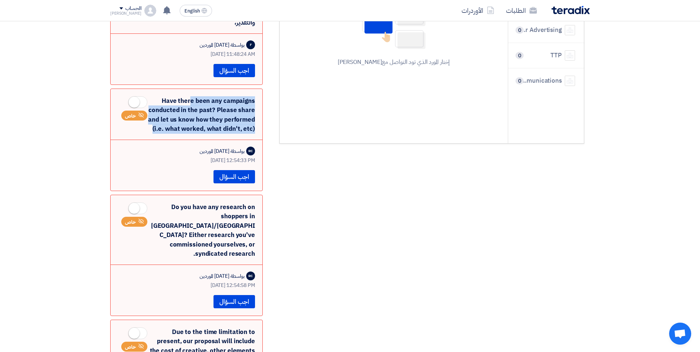
click at [213, 111] on div "Have there been any campaigns conducted in the past? Please share and let us kn…" at bounding box center [186, 115] width 137 height 38
click at [195, 132] on div "Have there been any campaigns conducted in the past? Please share and let us kn…" at bounding box center [186, 115] width 137 height 38
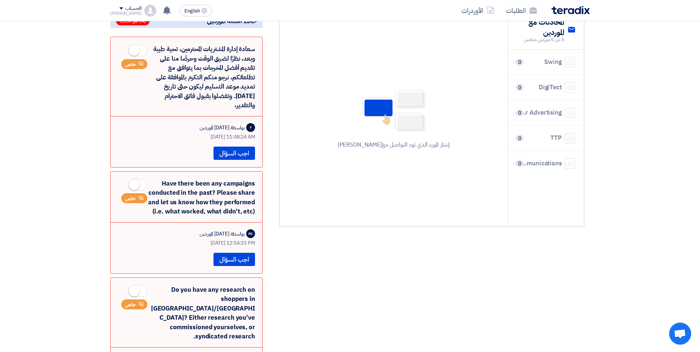
scroll to position [91, 0]
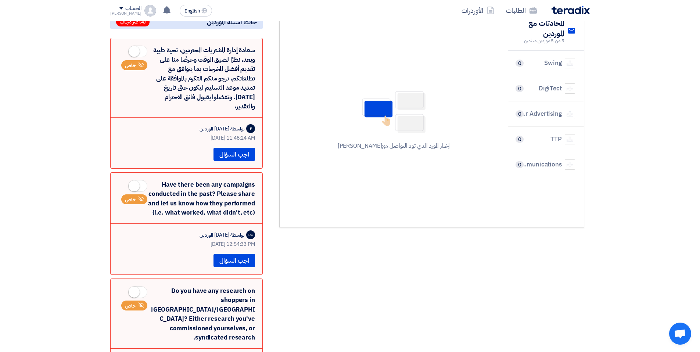
click at [195, 201] on div "Have there been any campaigns conducted in the past? Please share and let us kn…" at bounding box center [186, 199] width 137 height 38
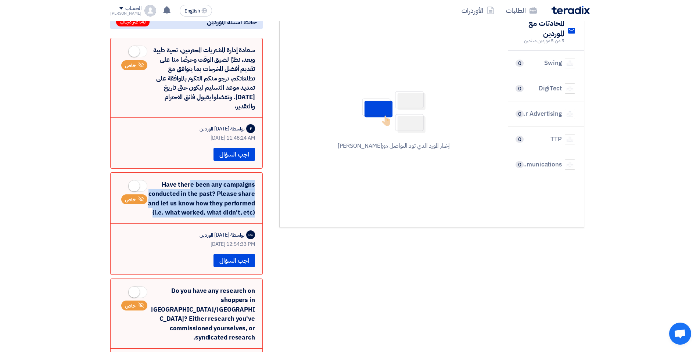
click at [195, 201] on div "Have there been any campaigns conducted in the past? Please share and let us kn…" at bounding box center [186, 199] width 137 height 38
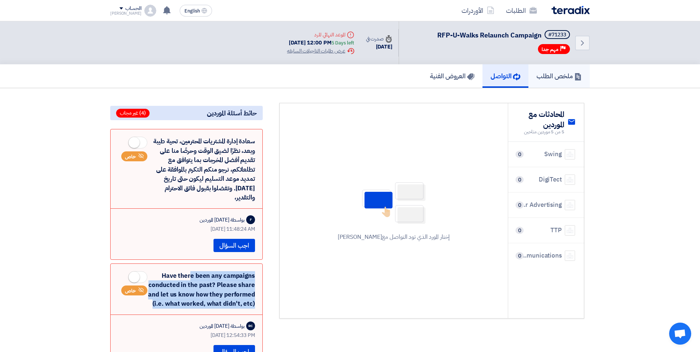
click at [529, 82] on link "ملخص الطلب" at bounding box center [559, 76] width 61 height 24
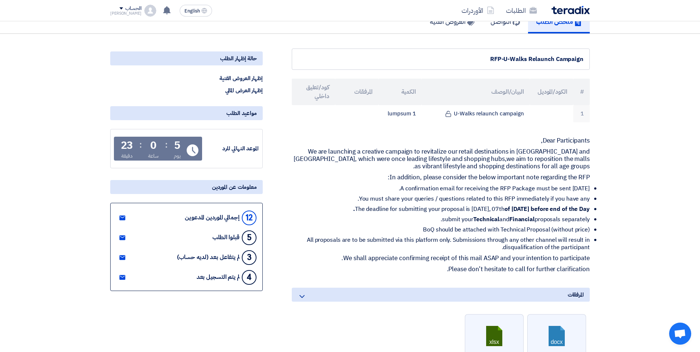
scroll to position [58, 0]
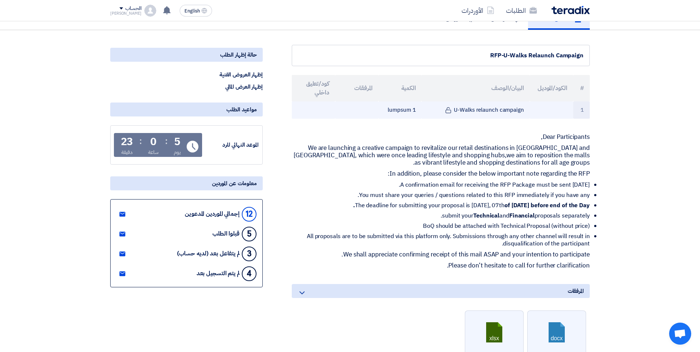
click at [400, 110] on td "1 lumpsum" at bounding box center [400, 109] width 43 height 17
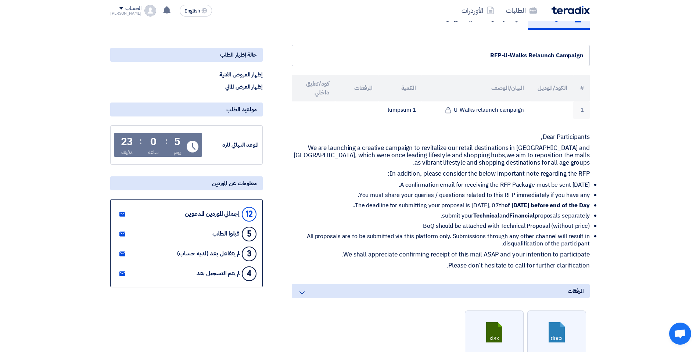
click at [418, 173] on p "In addition, please consider the below important note regarding the RFP:" at bounding box center [441, 173] width 298 height 7
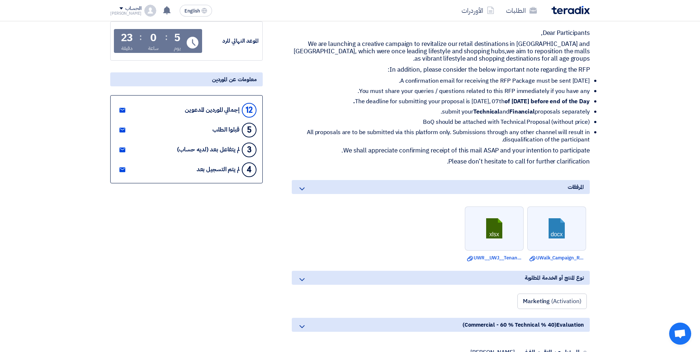
scroll to position [185, 0]
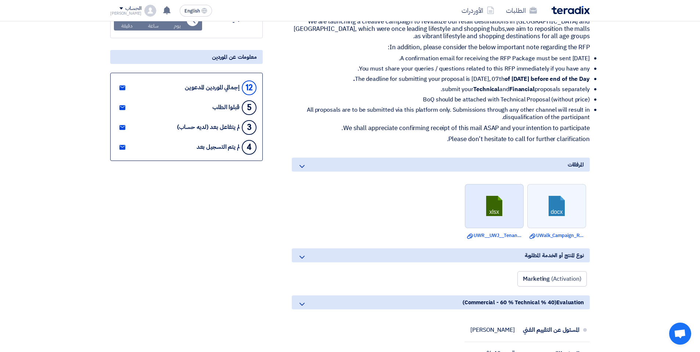
click at [480, 204] on link at bounding box center [494, 207] width 59 height 44
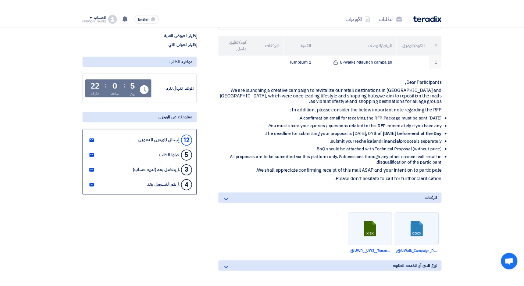
scroll to position [0, 0]
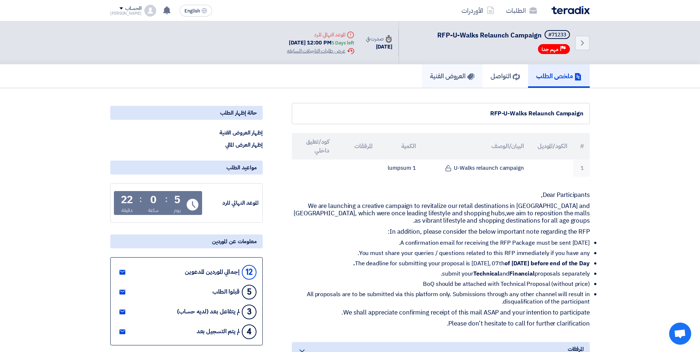
click at [438, 77] on h5 "العروض الفنية" at bounding box center [452, 76] width 44 height 8
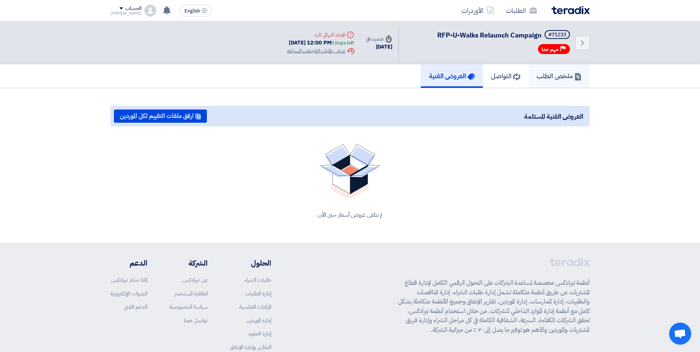
click at [529, 76] on h5 "ملخص الطلب" at bounding box center [559, 76] width 45 height 8
